Goal: Obtain resource: Download file/media

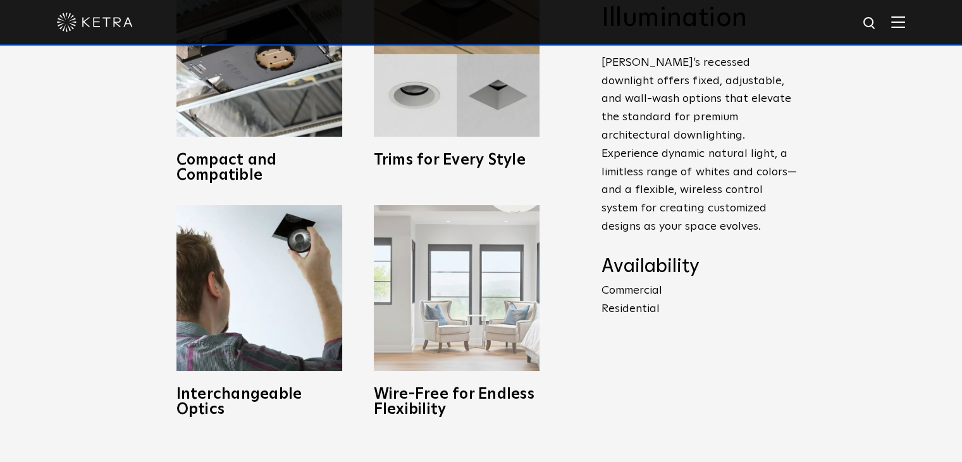
scroll to position [506, 0]
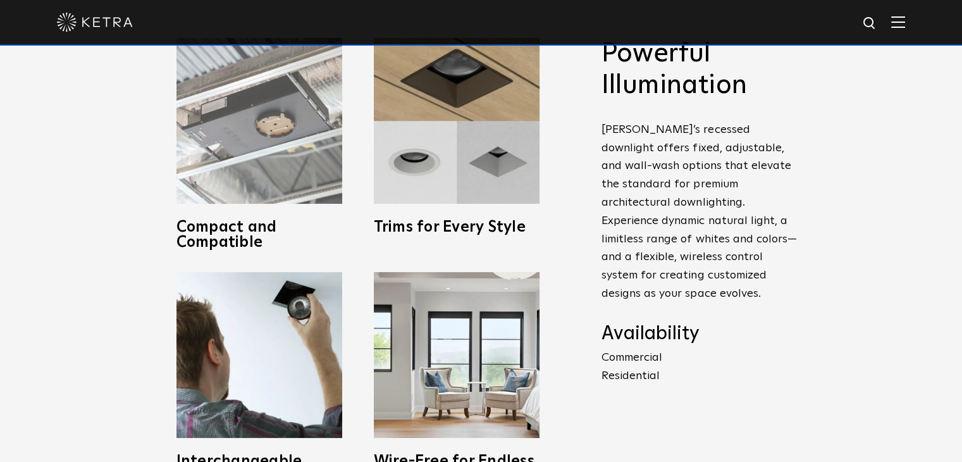
click at [293, 194] on img at bounding box center [259, 121] width 166 height 166
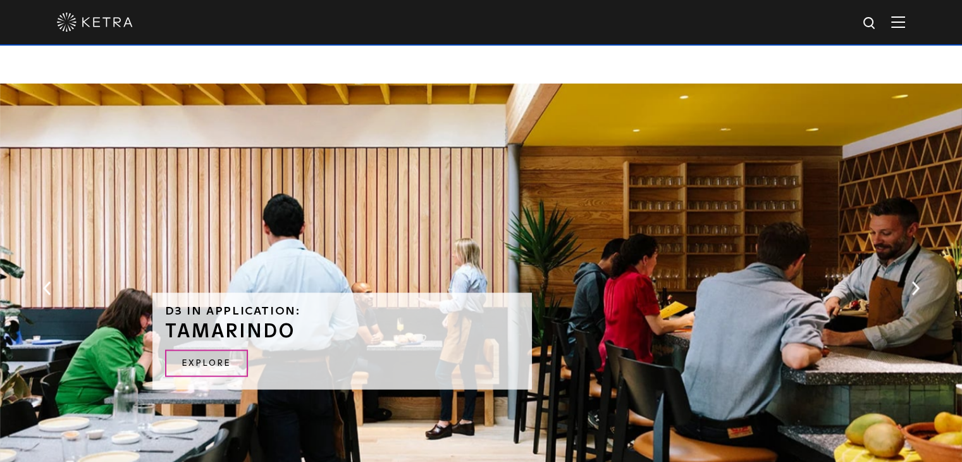
scroll to position [2340, 0]
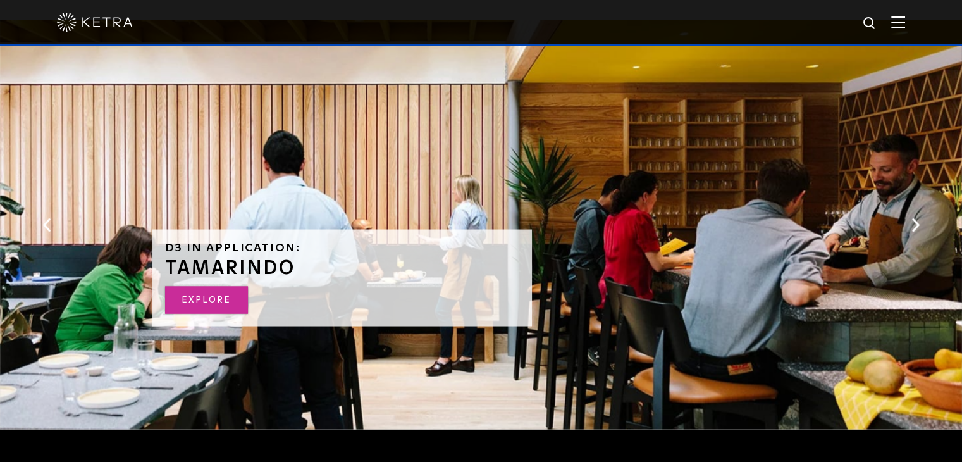
click at [214, 289] on link "Explore" at bounding box center [206, 299] width 83 height 27
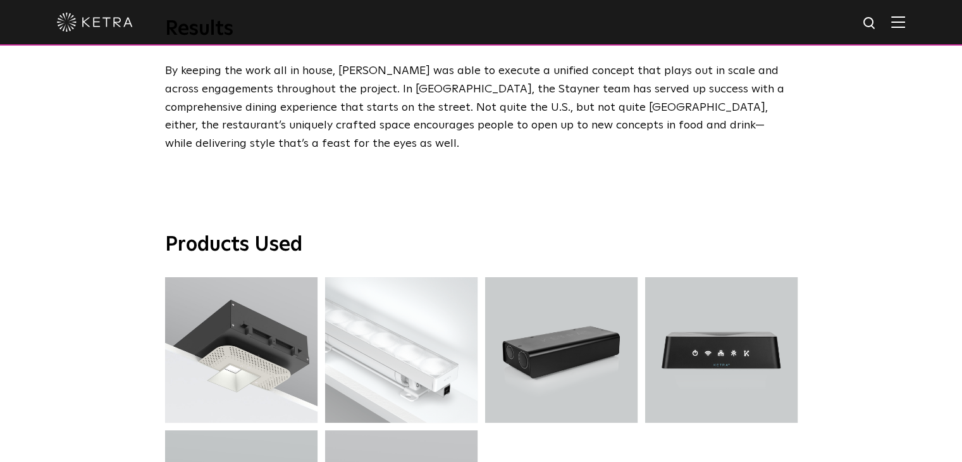
scroll to position [2972, 0]
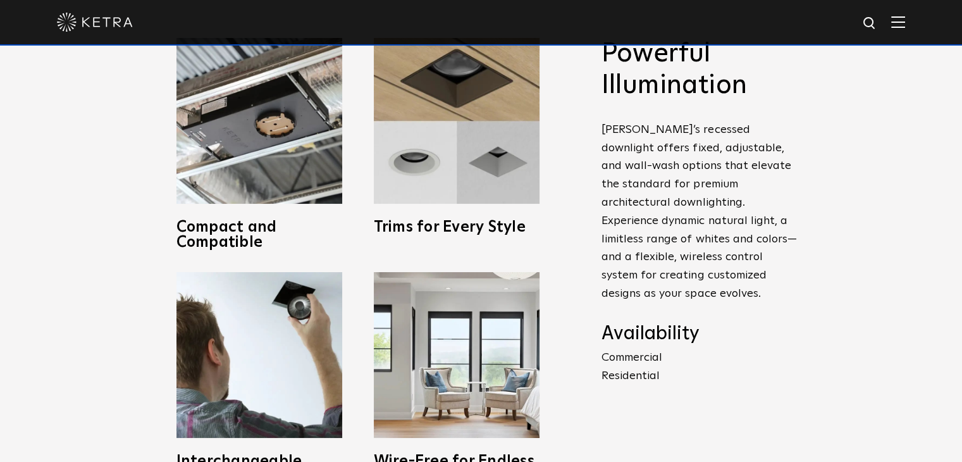
scroll to position [696, 0]
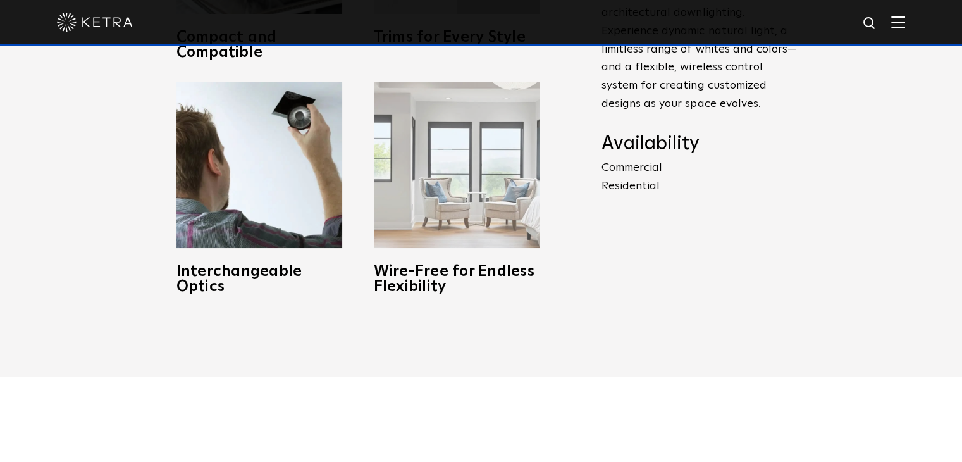
click at [491, 226] on img at bounding box center [457, 165] width 166 height 166
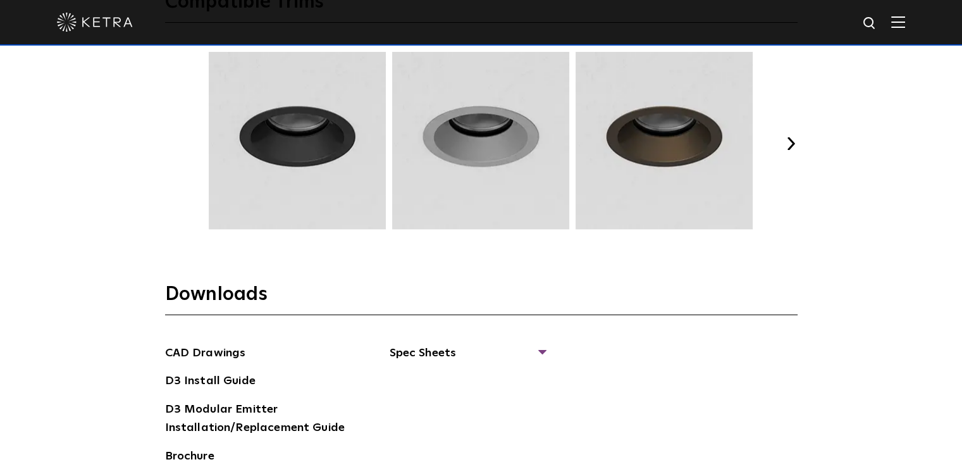
scroll to position [1960, 0]
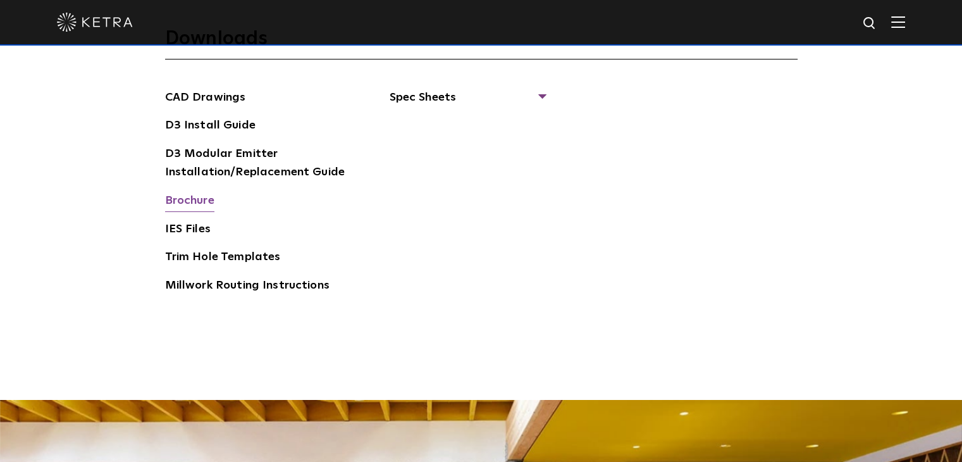
click at [175, 195] on link "Brochure" at bounding box center [189, 202] width 49 height 20
